Goal: Learn about a topic

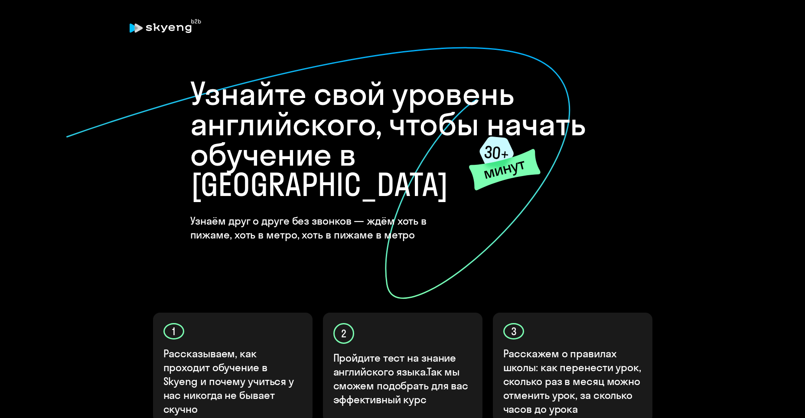
scroll to position [208, 0]
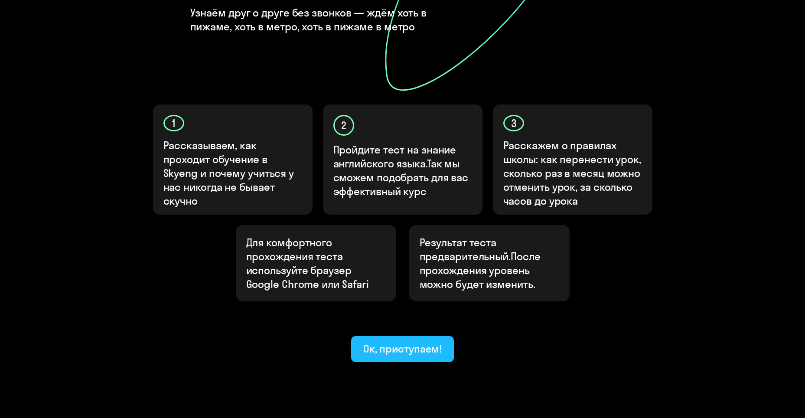
click at [401, 336] on button "Ок, приступаем!" at bounding box center [402, 349] width 103 height 26
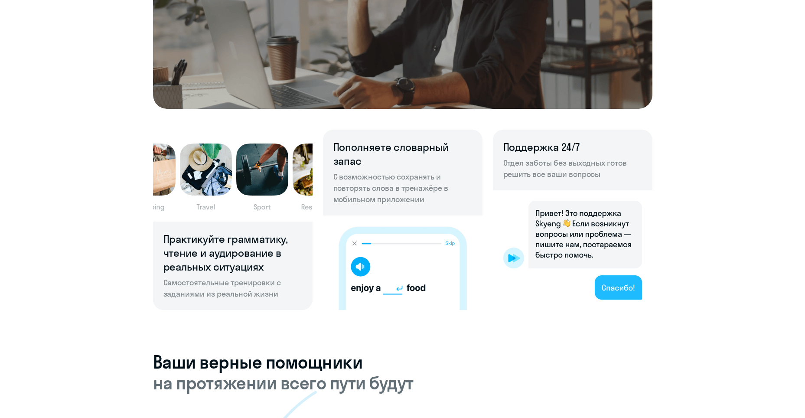
scroll to position [564, 0]
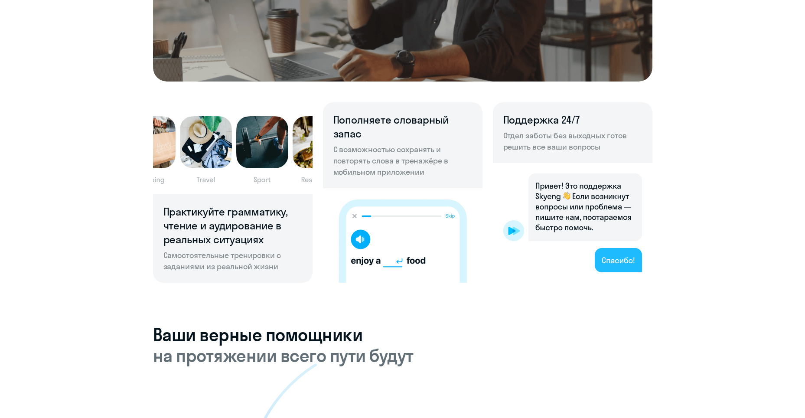
click at [619, 256] on img at bounding box center [573, 223] width 160 height 120
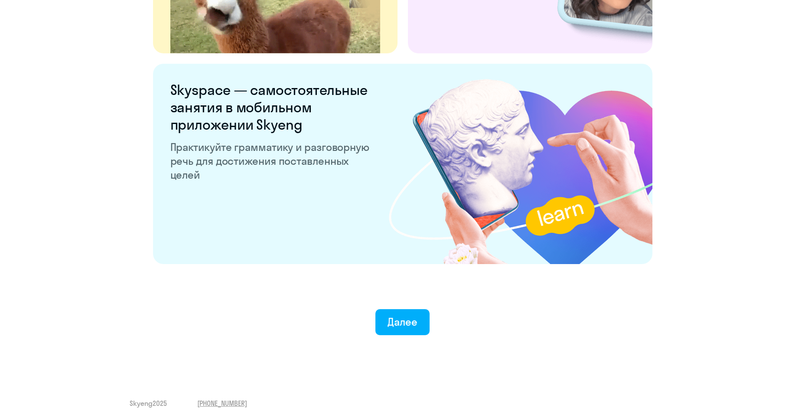
scroll to position [1613, 0]
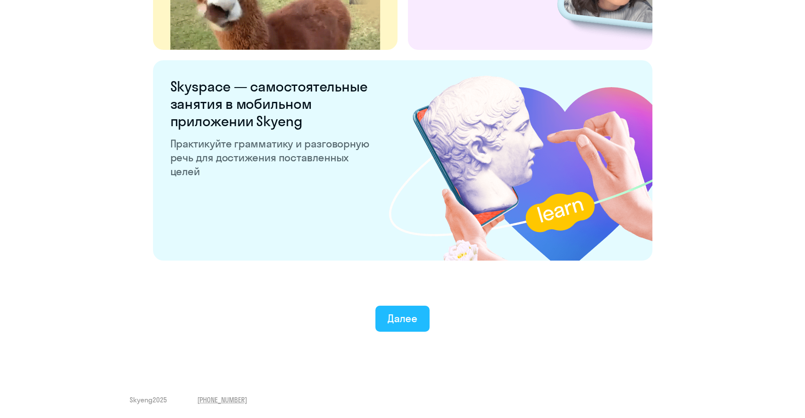
click at [399, 323] on ya-tr-span "Далее" at bounding box center [403, 318] width 30 height 13
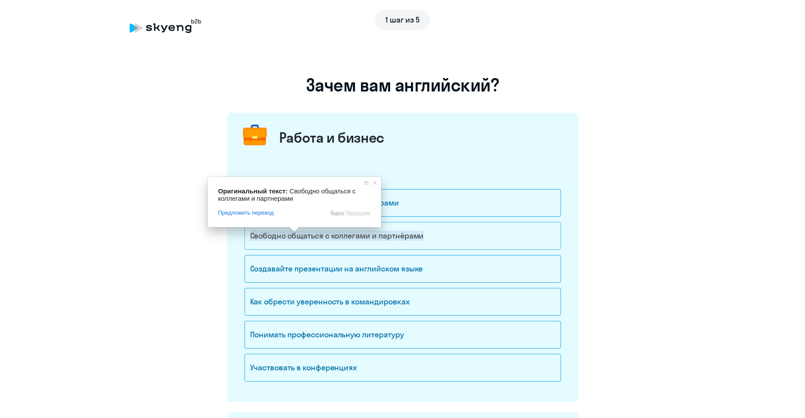
click at [295, 232] on span at bounding box center [294, 229] width 11 height 5
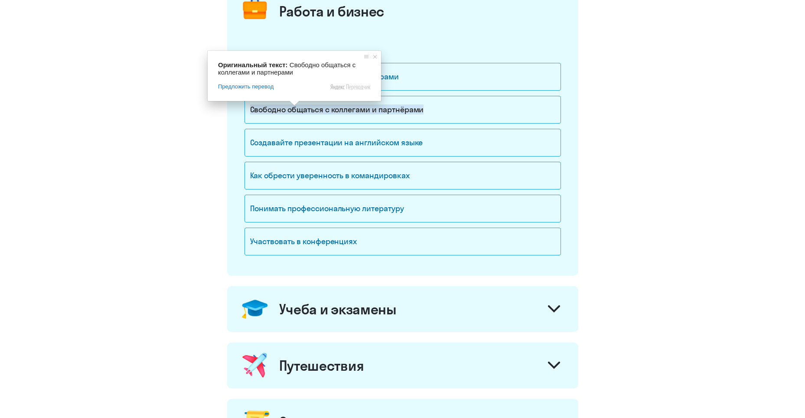
scroll to position [130, 0]
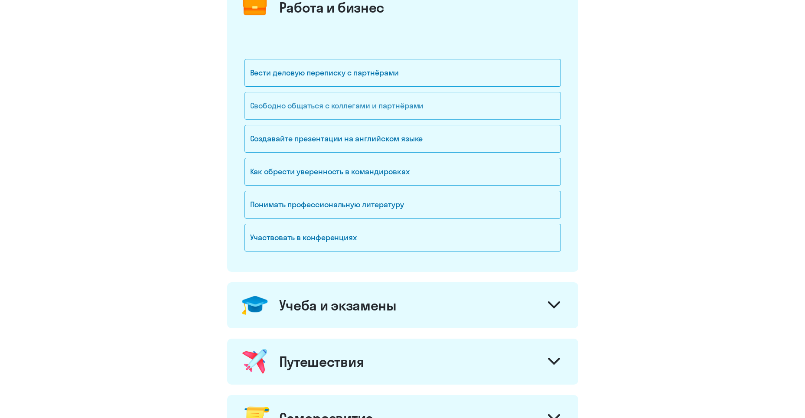
click at [412, 108] on ya-tr-span "Свободно общаться с коллегами и партнёрами" at bounding box center [337, 106] width 174 height 10
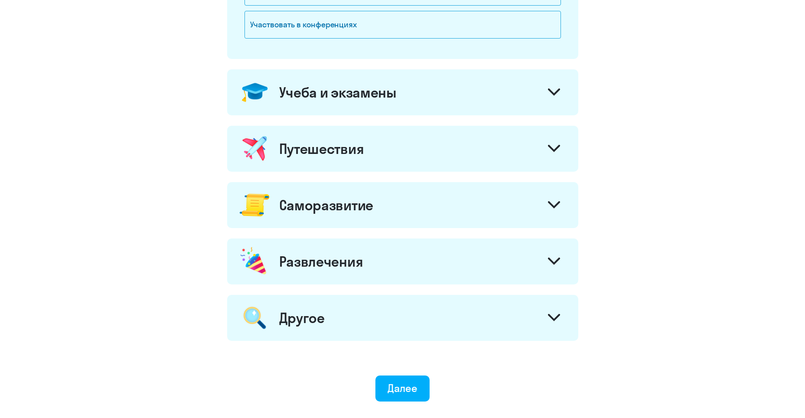
scroll to position [409, 0]
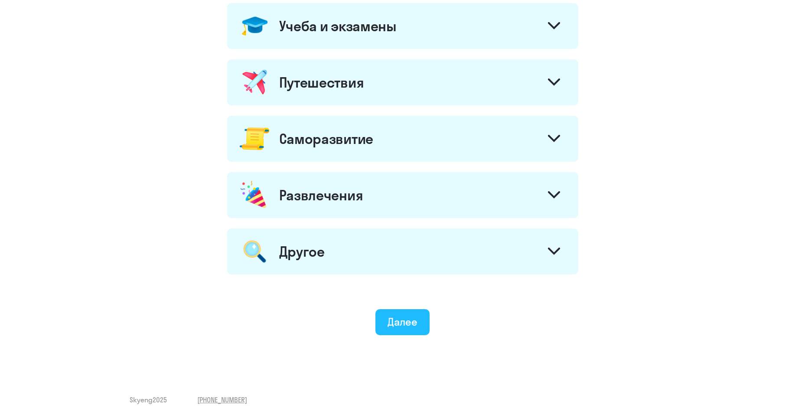
click at [407, 325] on ya-tr-span "Далее" at bounding box center [403, 321] width 30 height 13
